Goal: Find specific page/section: Find specific page/section

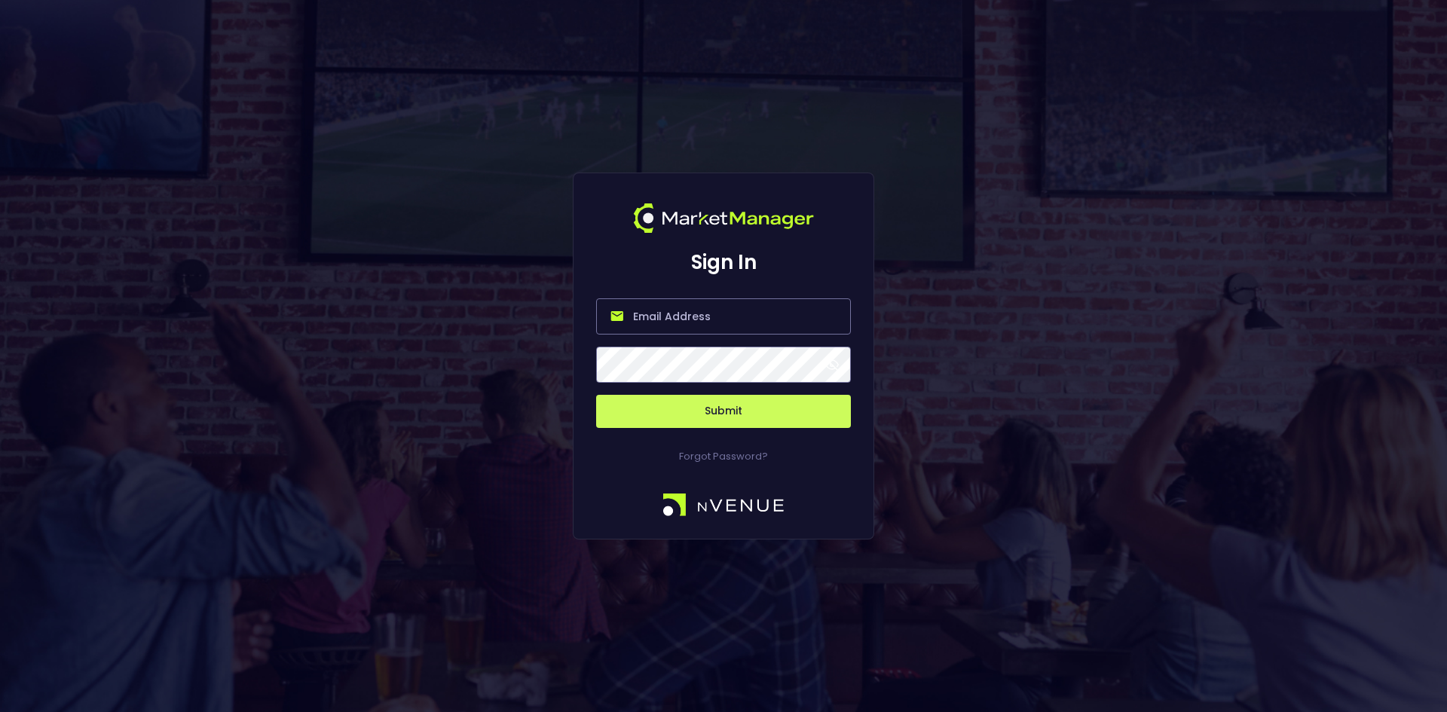
click at [656, 314] on input "email" at bounding box center [723, 316] width 255 height 36
type input "[EMAIL_ADDRESS][DOMAIN_NAME]"
click at [720, 417] on button "Submit" at bounding box center [723, 411] width 255 height 33
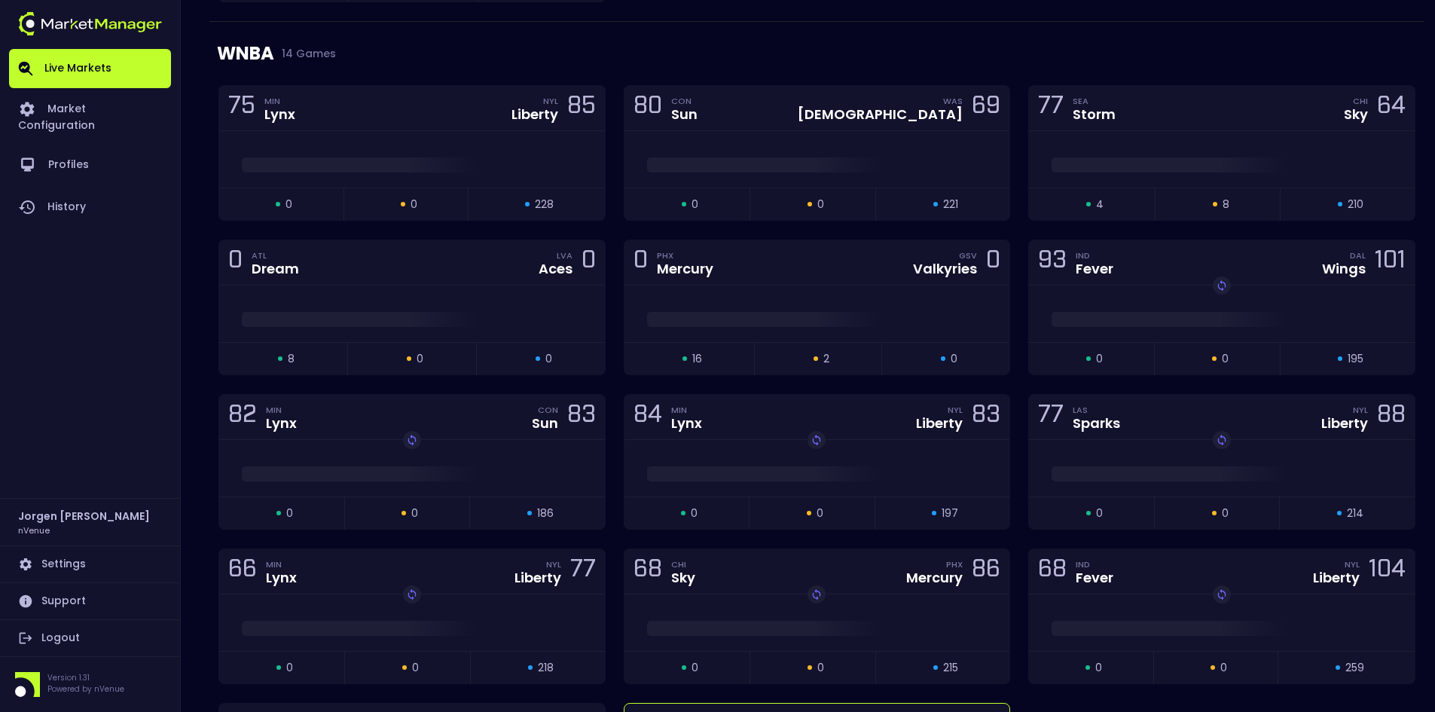
scroll to position [1206, 0]
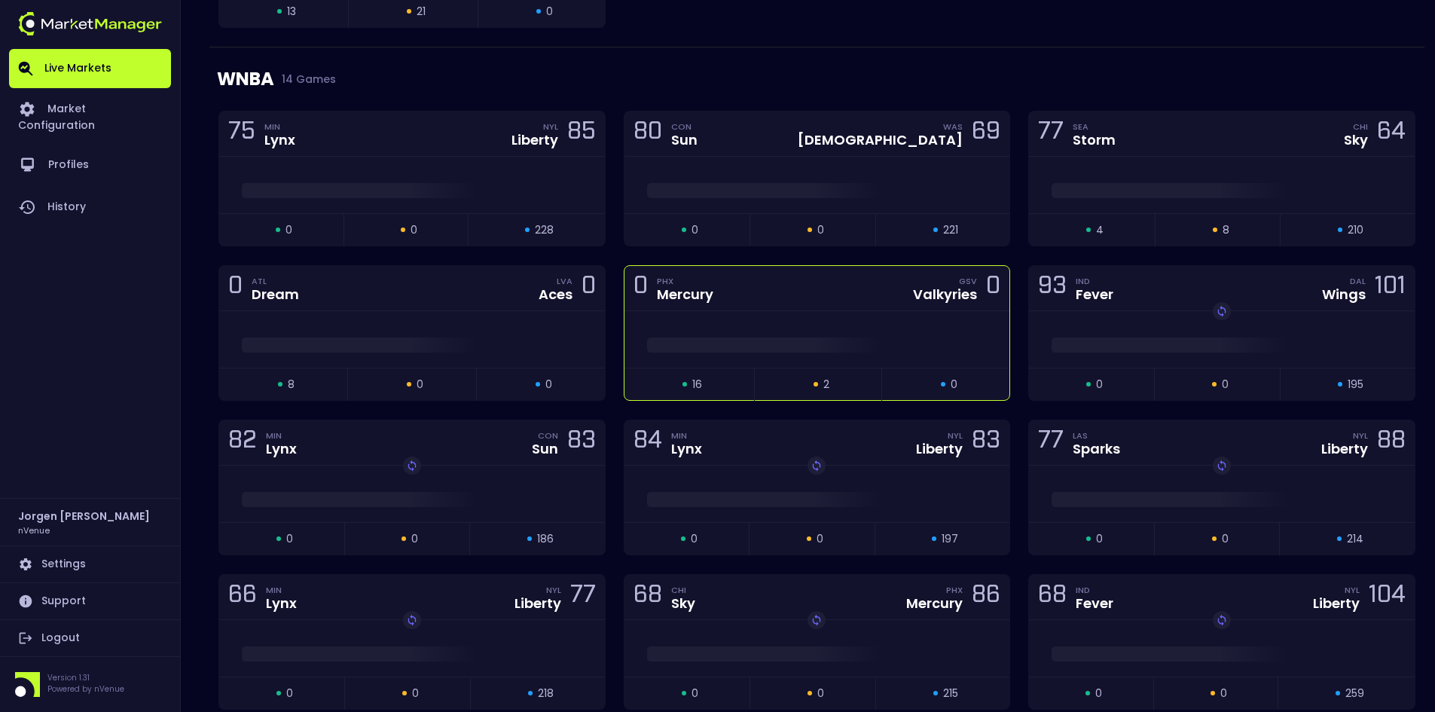
click at [865, 326] on div at bounding box center [818, 339] width 386 height 57
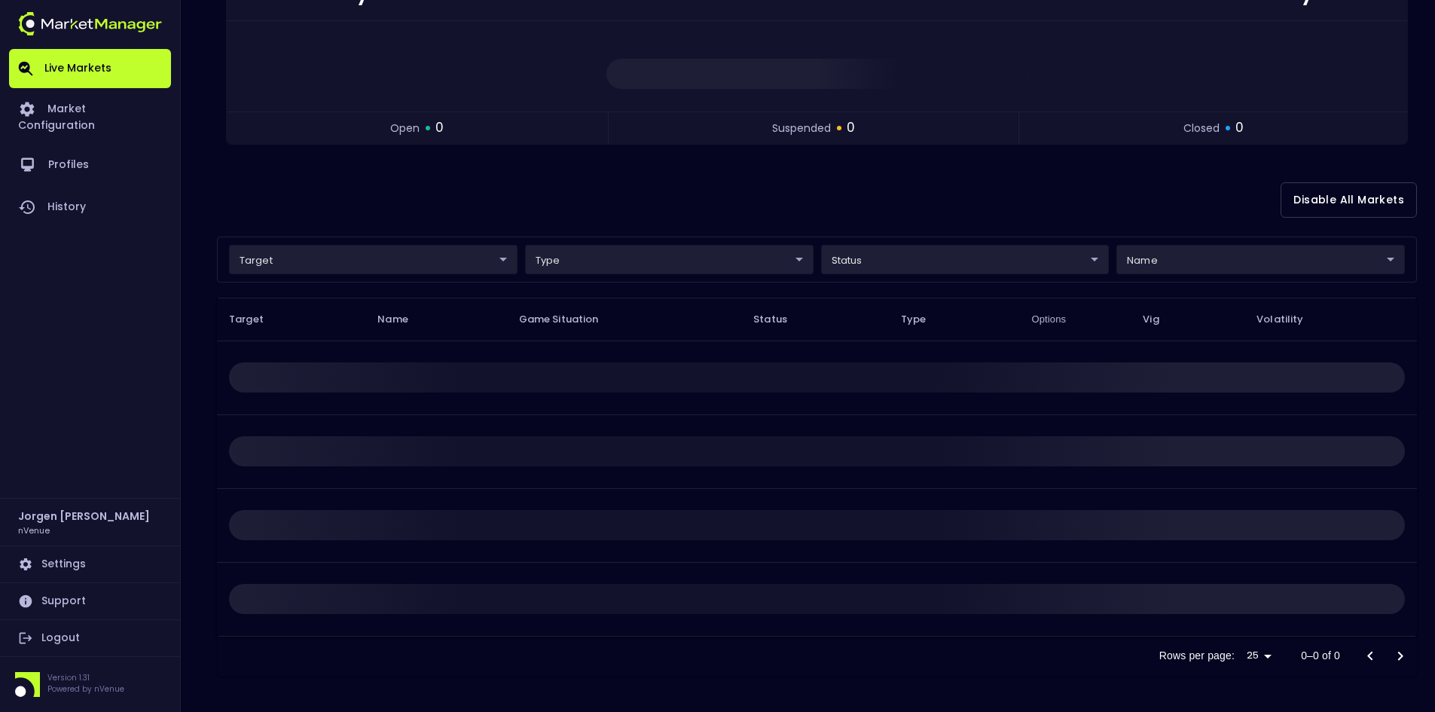
scroll to position [0, 0]
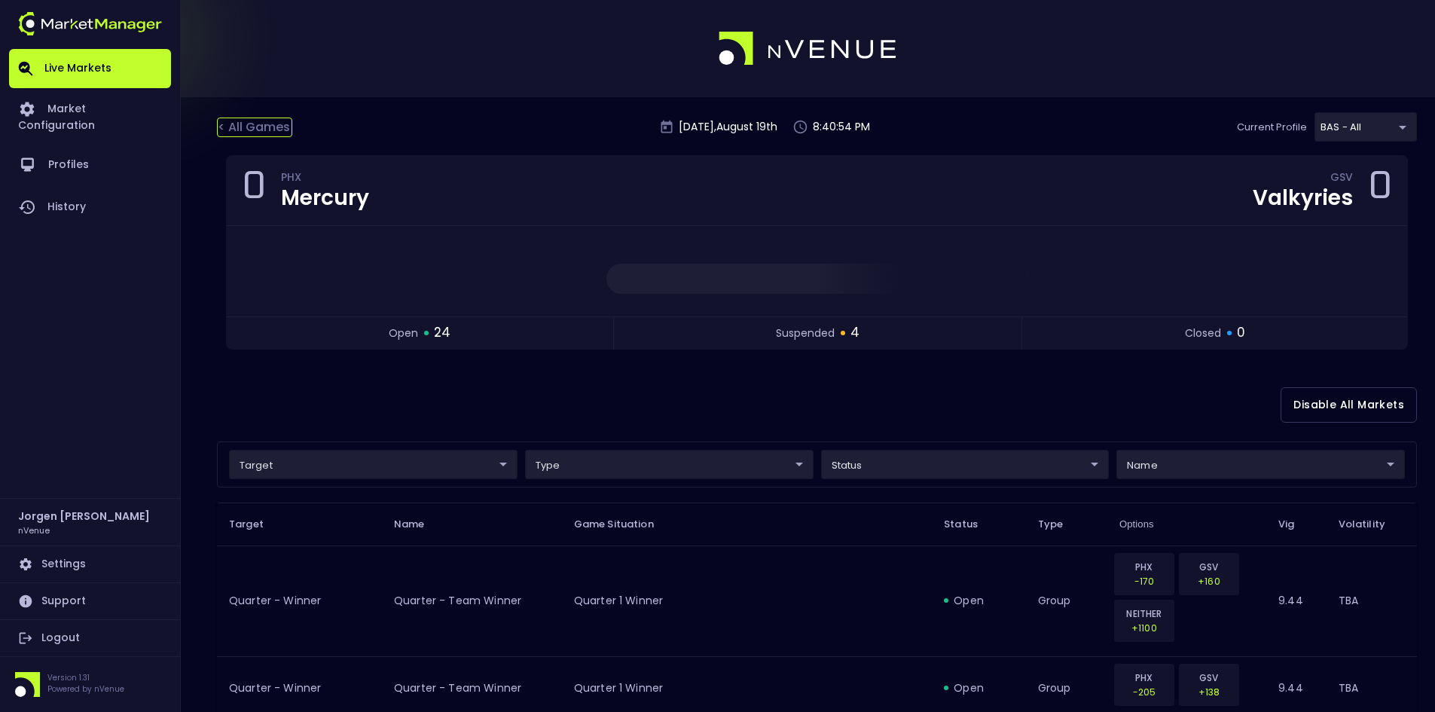
click at [244, 118] on div "< All Games" at bounding box center [254, 128] width 75 height 20
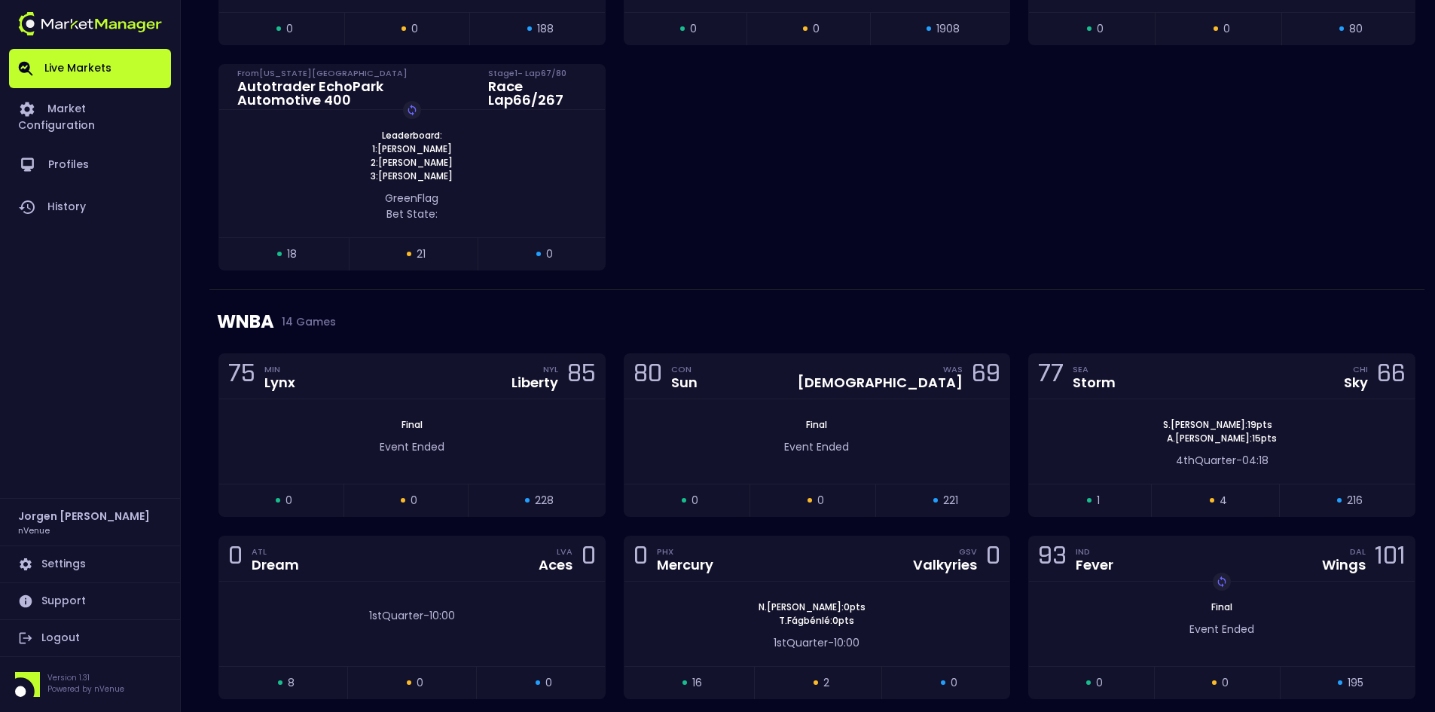
scroll to position [979, 0]
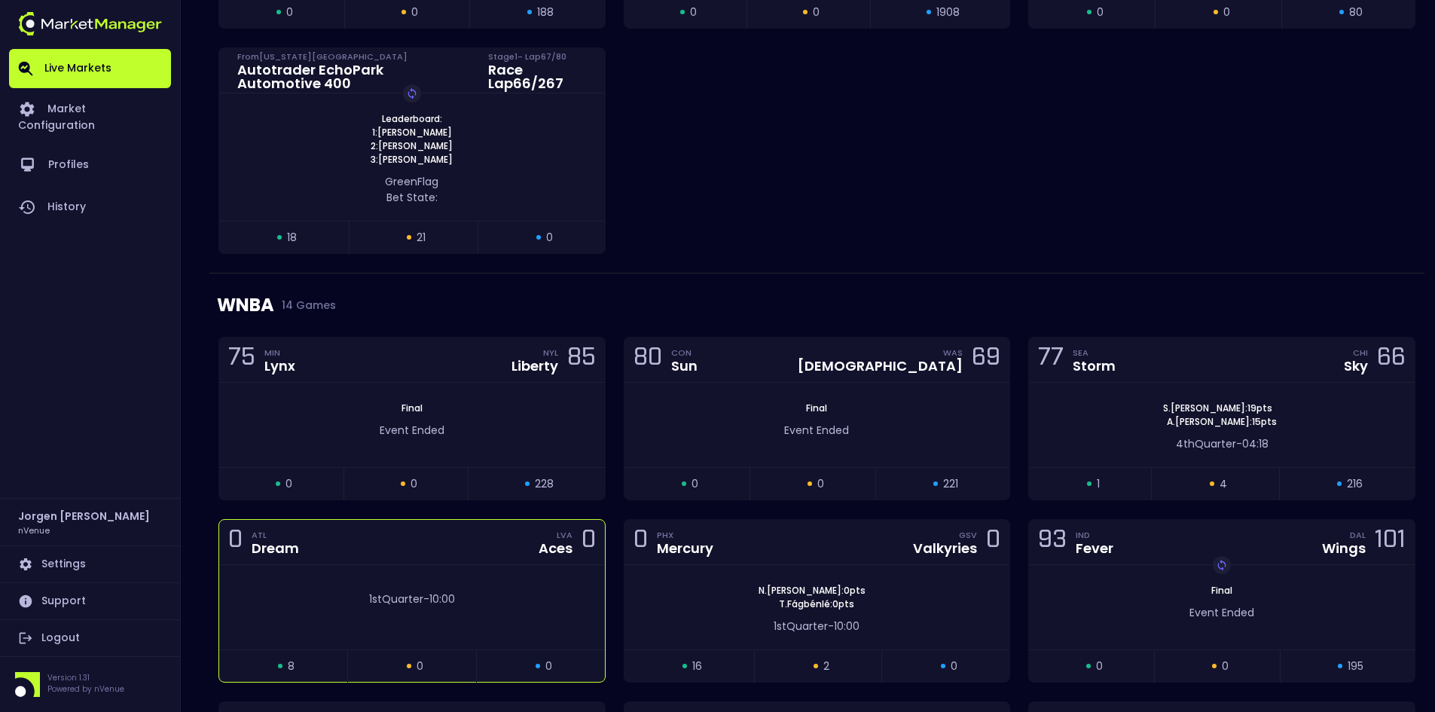
click at [454, 570] on div "1st Quarter - 10:00" at bounding box center [412, 607] width 386 height 84
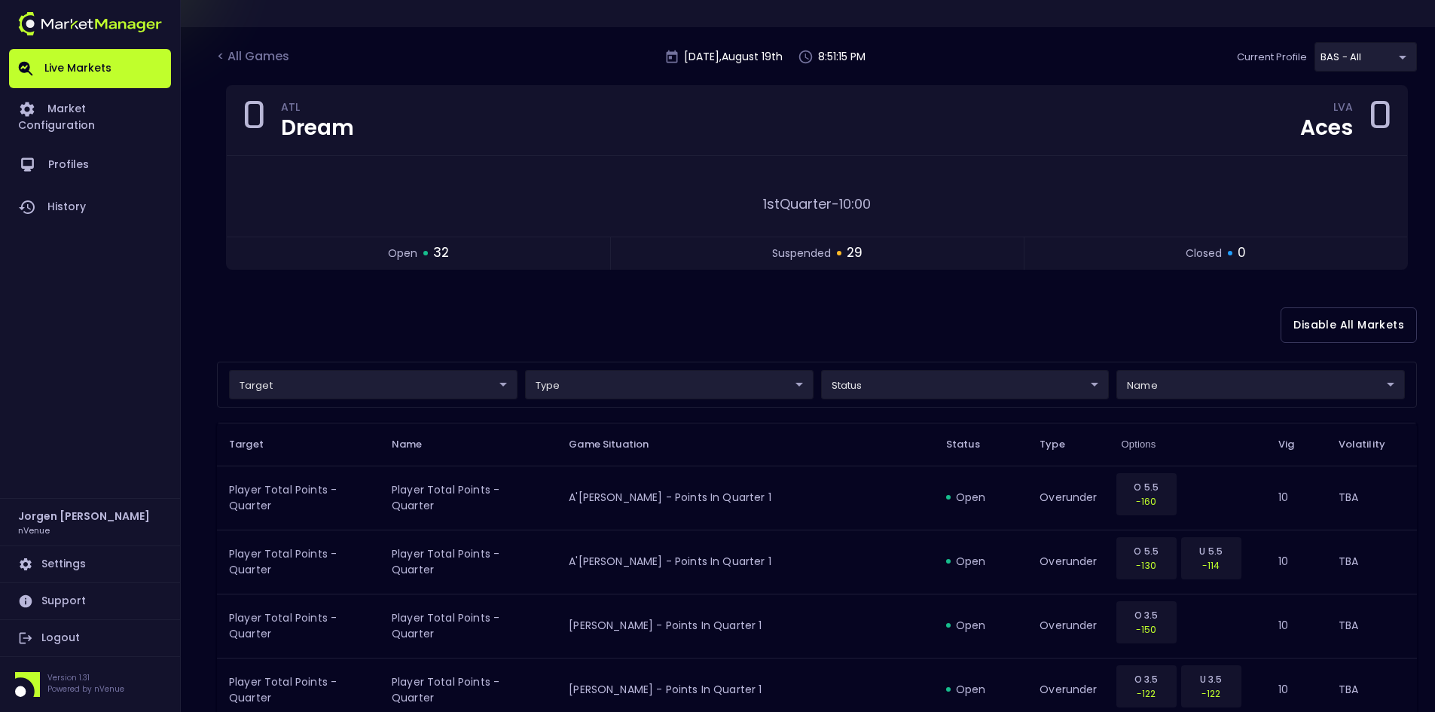
scroll to position [0, 0]
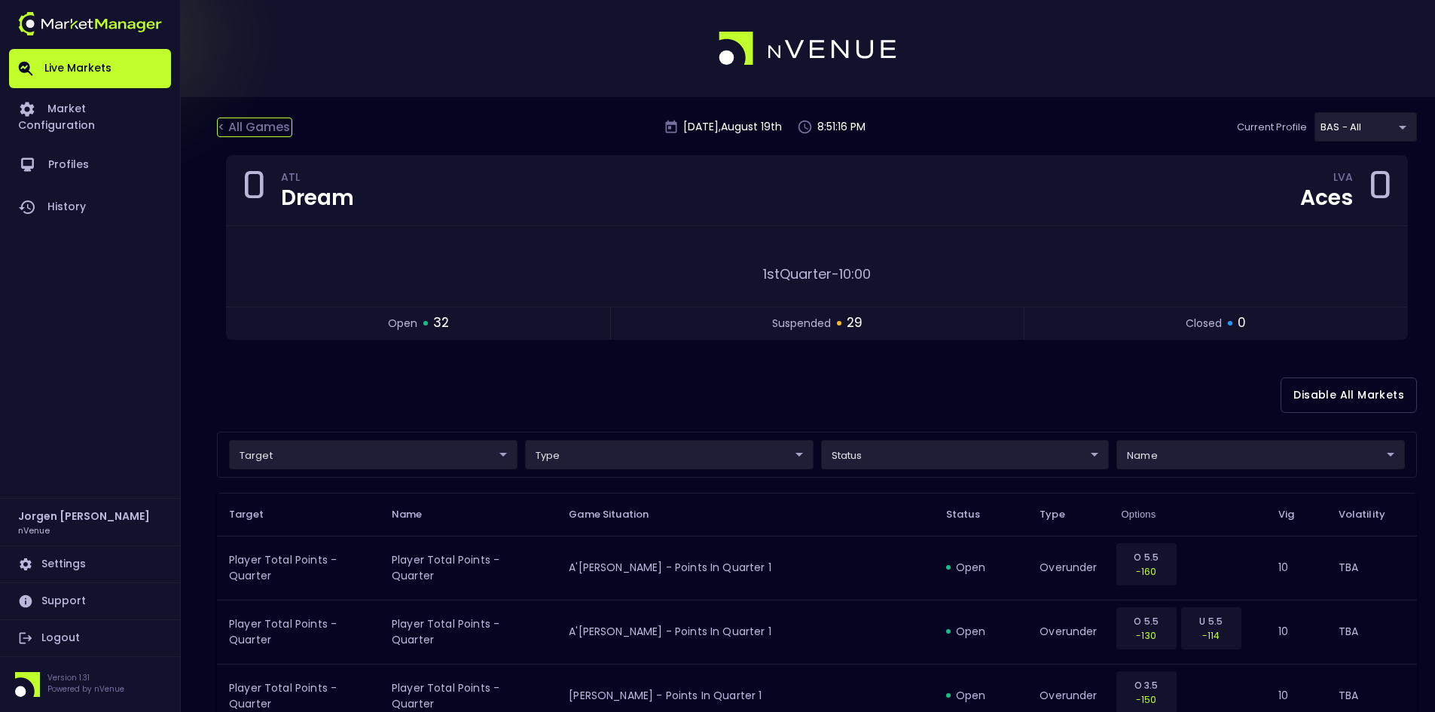
click at [269, 129] on div "< All Games" at bounding box center [254, 128] width 75 height 20
